Goal: Task Accomplishment & Management: Manage account settings

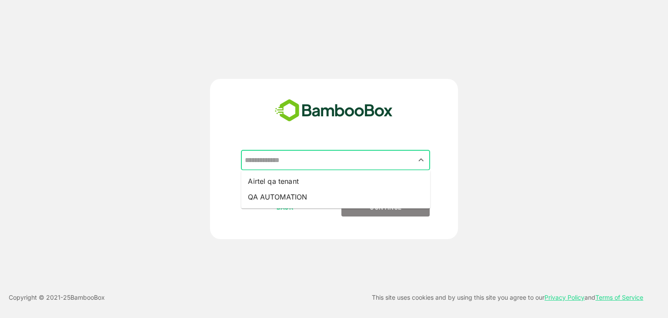
click at [363, 164] on input "text" at bounding box center [336, 160] width 186 height 17
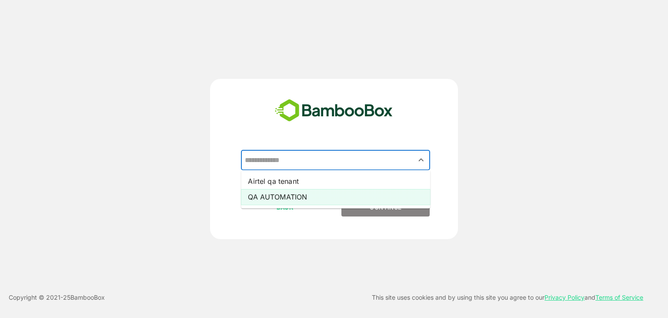
click at [299, 197] on li "QA AUTOMATION" at bounding box center [335, 197] width 189 height 16
type input "**********"
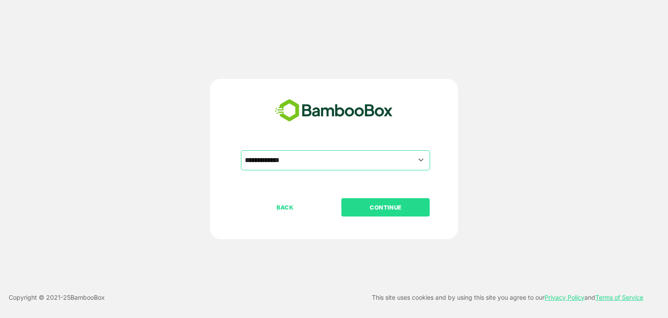
click at [361, 205] on p "CONTINUE" at bounding box center [385, 207] width 87 height 10
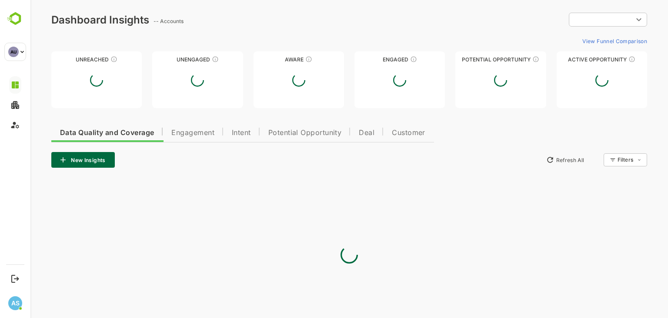
type input "**********"
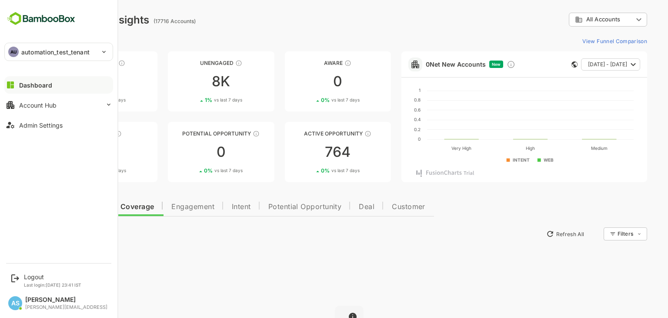
click at [56, 84] on button "Dashboard" at bounding box center [58, 84] width 109 height 17
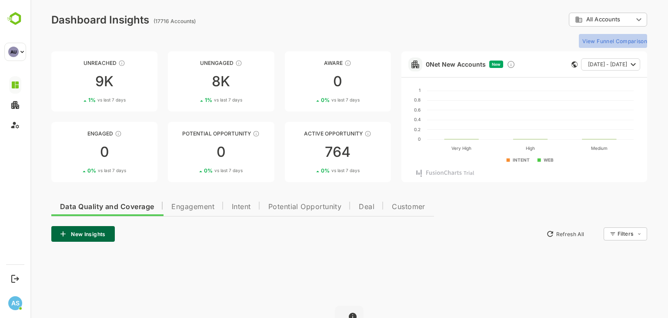
click at [591, 40] on button "View Funnel Comparison" at bounding box center [613, 41] width 68 height 14
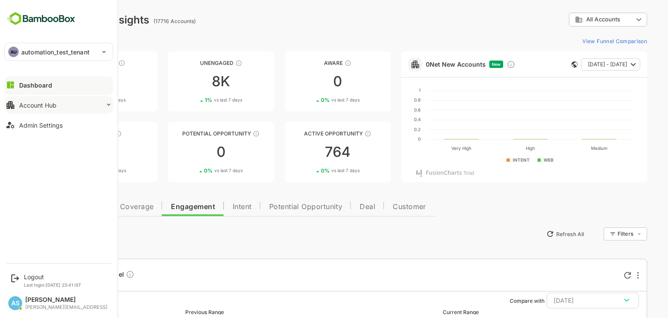
click at [50, 104] on div "Account Hub" at bounding box center [37, 104] width 37 height 7
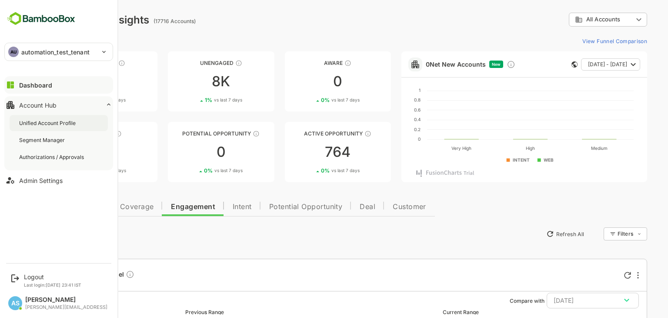
click at [47, 121] on div "Unified Account Profile" at bounding box center [48, 122] width 58 height 7
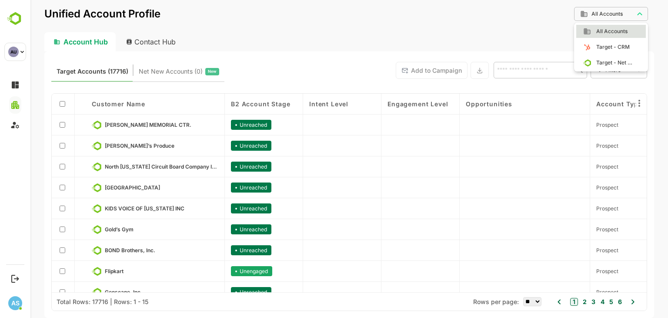
click at [619, 12] on body "**********" at bounding box center [349, 159] width 638 height 318
click at [607, 54] on ul "All Accounts Target - CRM Target - Net New" at bounding box center [611, 47] width 70 height 44
click at [607, 59] on span "Target - Net New" at bounding box center [612, 63] width 43 height 8
type input "**********"
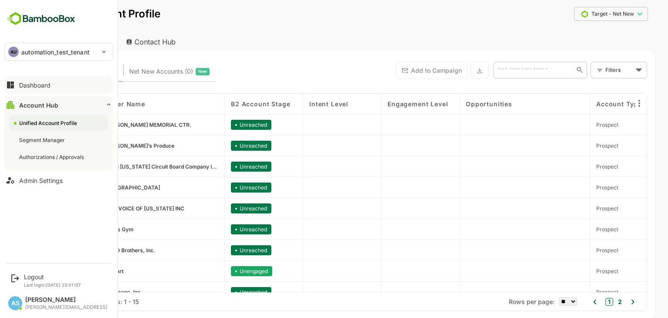
click at [40, 84] on div "Dashboard" at bounding box center [34, 84] width 31 height 7
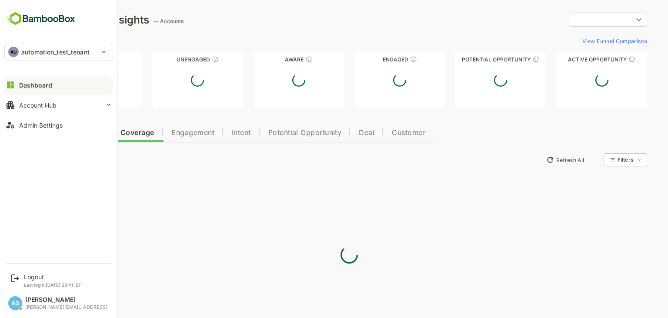
type input "**********"
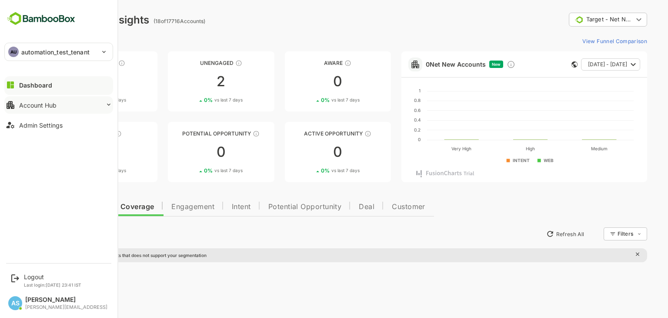
click at [33, 103] on div "Account Hub" at bounding box center [37, 104] width 37 height 7
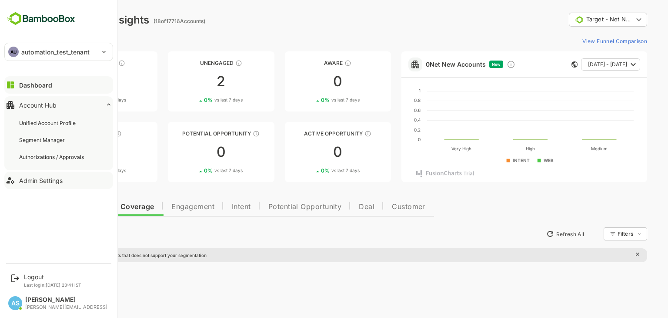
click at [48, 182] on div "Admin Settings" at bounding box center [40, 180] width 43 height 7
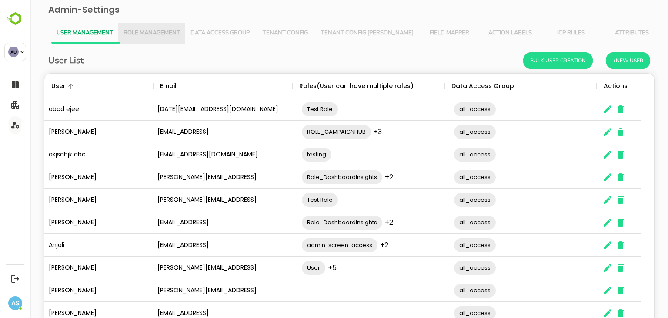
click at [168, 32] on span "Role Management" at bounding box center [152, 33] width 57 height 7
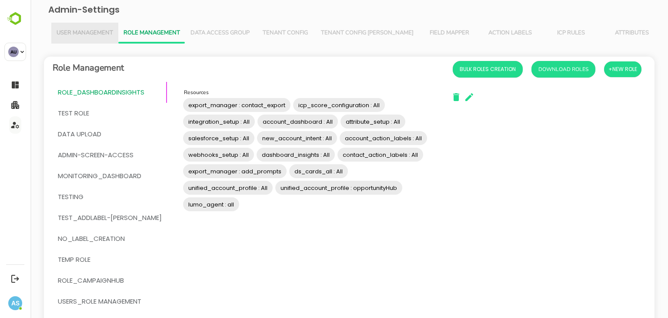
click at [100, 33] on span "User Management" at bounding box center [85, 33] width 57 height 7
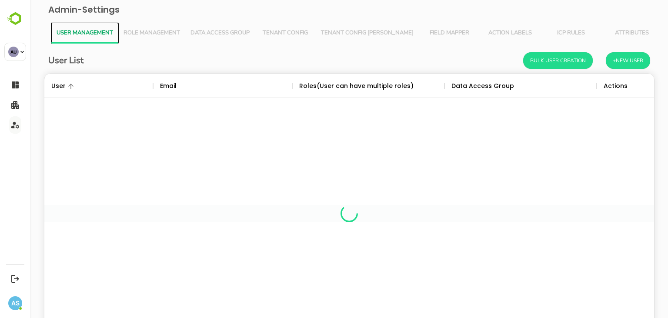
scroll to position [248, 597]
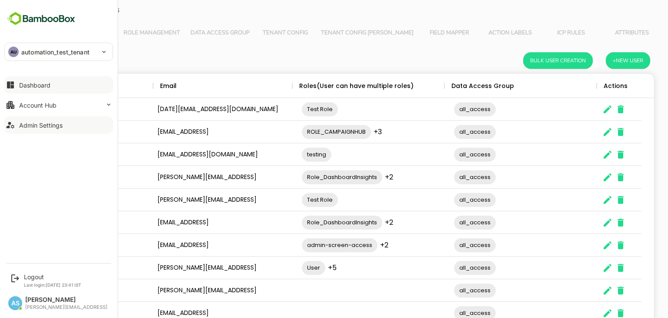
click at [49, 87] on div "Dashboard" at bounding box center [34, 84] width 31 height 7
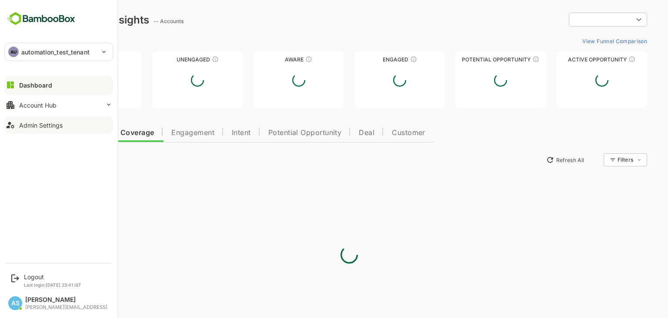
type input "**********"
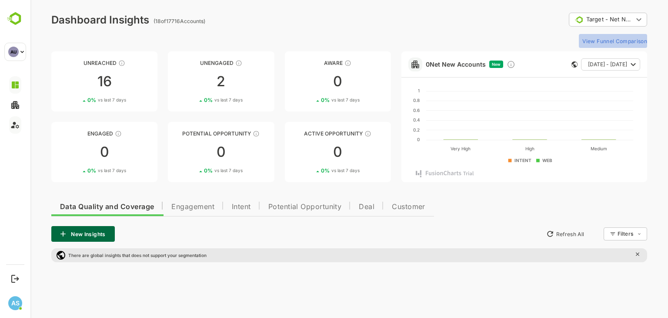
click at [608, 43] on button "View Funnel Comparison" at bounding box center [613, 41] width 68 height 14
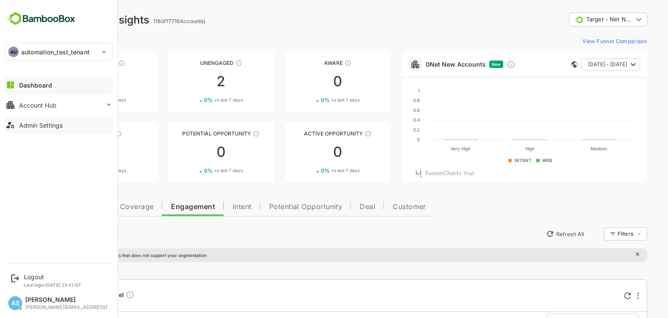
click at [21, 125] on div "Admin Settings" at bounding box center [40, 124] width 43 height 7
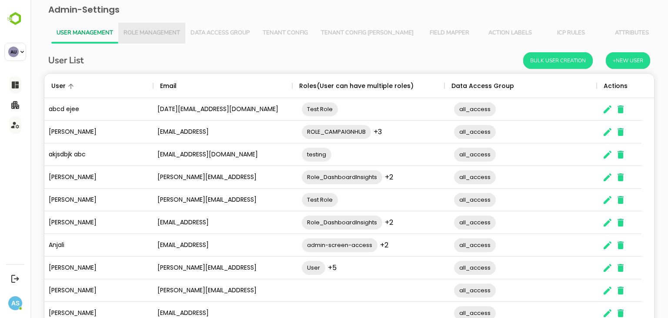
click at [173, 27] on button "Role Management" at bounding box center [151, 33] width 67 height 21
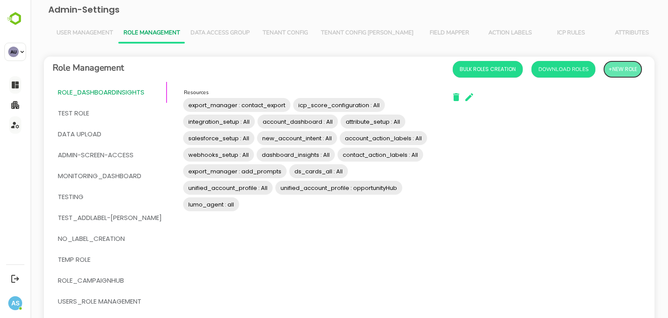
click at [621, 71] on span "+New Role" at bounding box center [622, 69] width 29 height 11
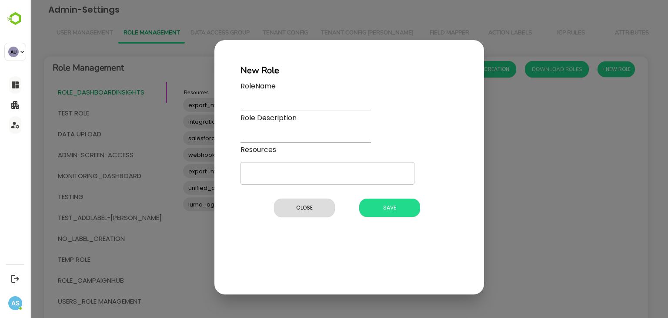
click at [277, 181] on div "​" at bounding box center [328, 173] width 174 height 23
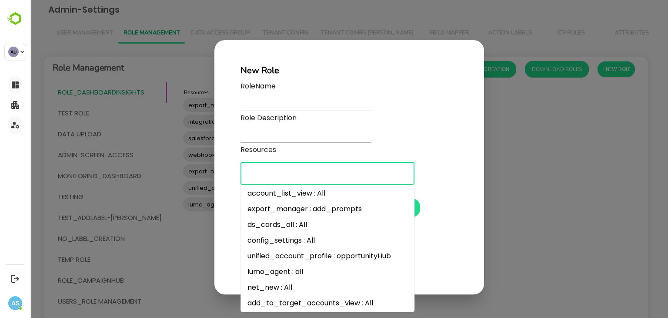
scroll to position [720, 0]
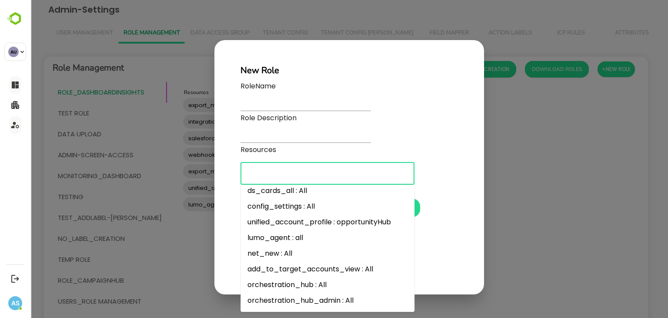
click at [447, 163] on div "​" at bounding box center [349, 173] width 217 height 23
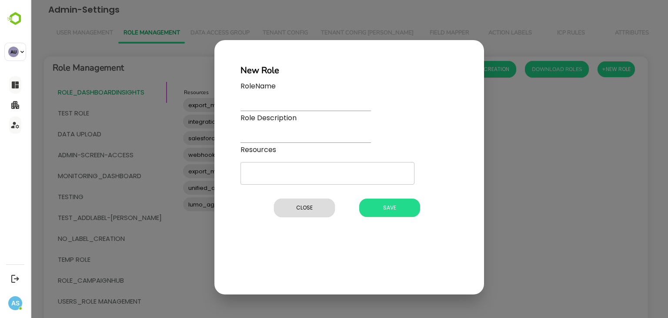
click at [422, 254] on div "New Role RoleName Role Description Resources ​ Name and description cannot be e…" at bounding box center [349, 167] width 270 height 254
click at [307, 203] on span "Close" at bounding box center [304, 207] width 52 height 11
